Goal: Information Seeking & Learning: Check status

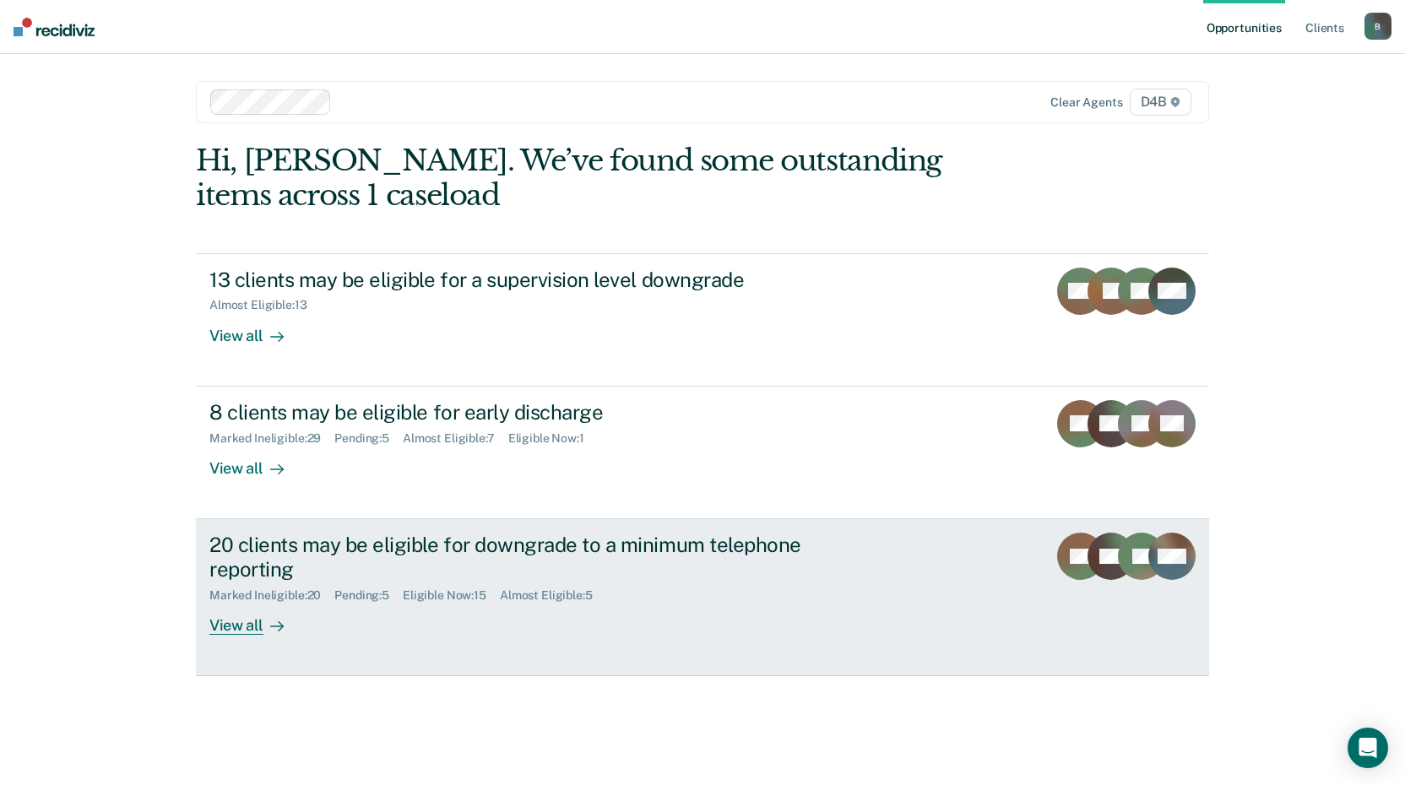
click at [260, 622] on div "View all" at bounding box center [256, 618] width 95 height 33
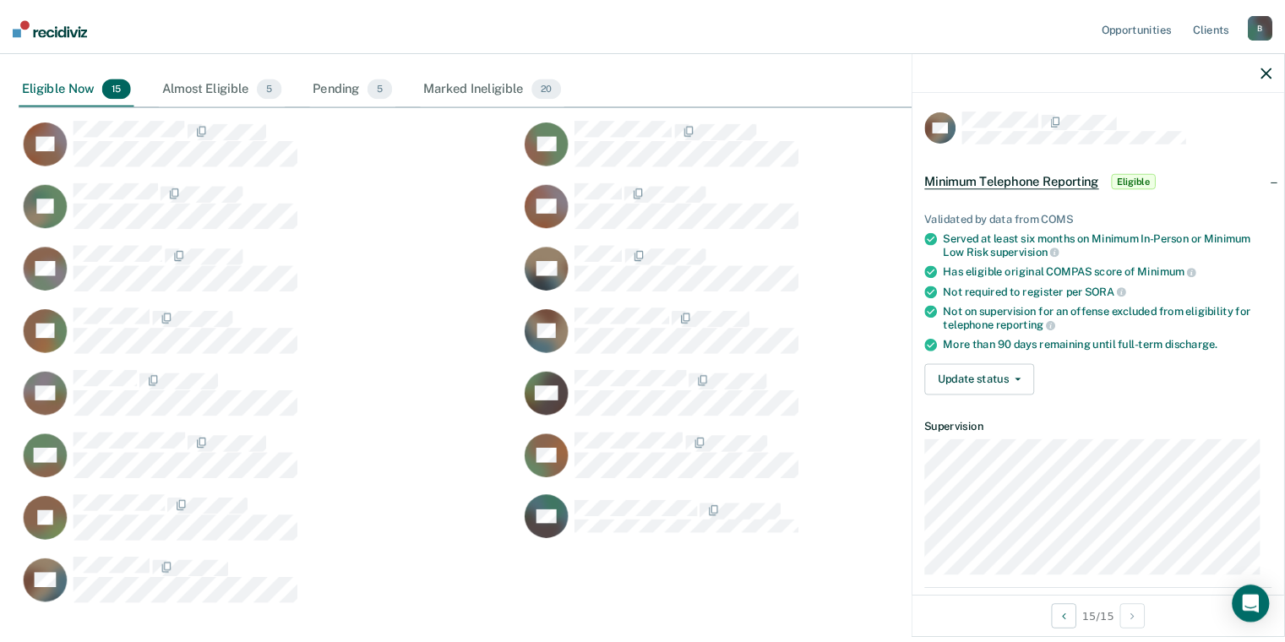
scroll to position [14, 14]
